Goal: Task Accomplishment & Management: Manage account settings

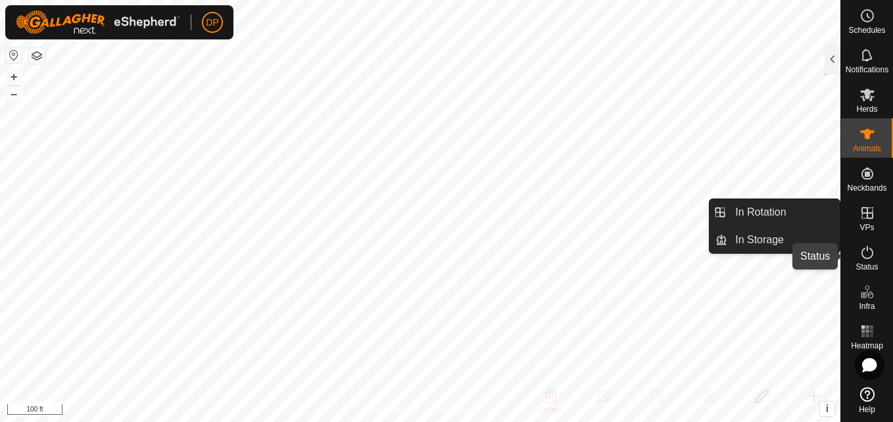
scroll to position [131, 0]
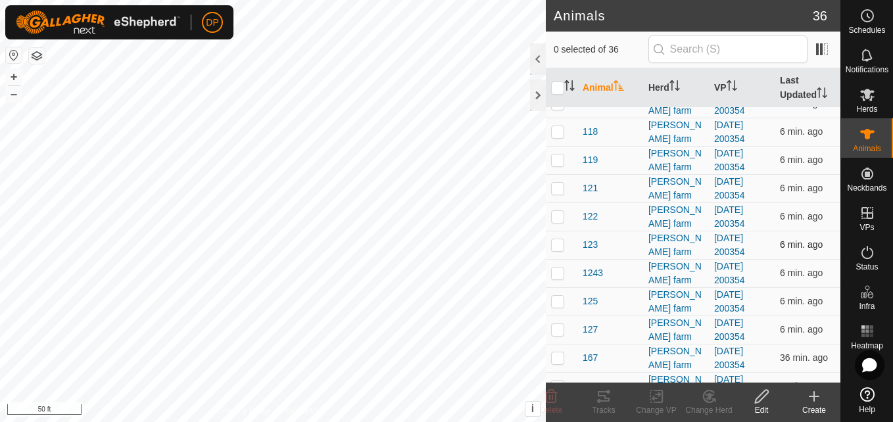
scroll to position [131, 0]
click at [558, 247] on p-checkbox at bounding box center [557, 244] width 13 height 11
checkbox input "false"
click at [537, 91] on div at bounding box center [538, 96] width 16 height 32
